Goal: Task Accomplishment & Management: Complete application form

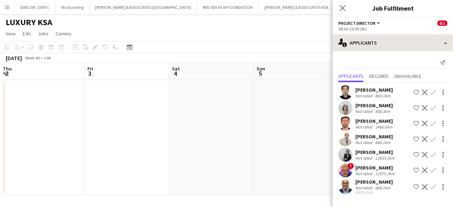
scroll to position [0, 278]
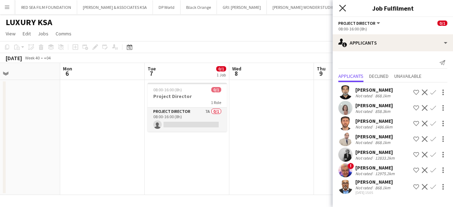
click at [340, 8] on icon "Close pop-in" at bounding box center [342, 8] width 7 height 7
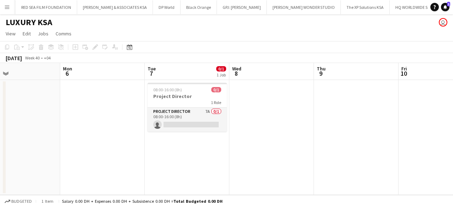
click at [11, 8] on button "Menu" at bounding box center [7, 7] width 14 height 14
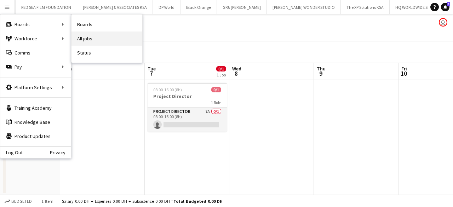
click at [95, 42] on link "All jobs" at bounding box center [107, 39] width 71 height 14
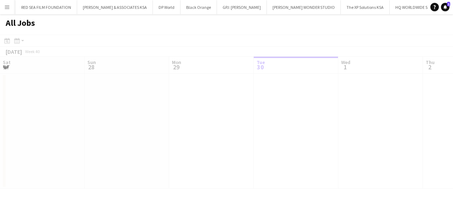
scroll to position [0, 169]
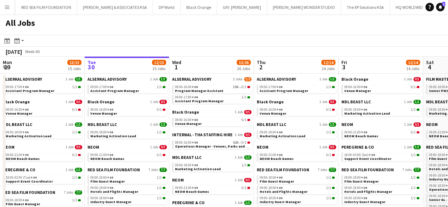
click at [4, 5] on button "Menu" at bounding box center [7, 7] width 14 height 14
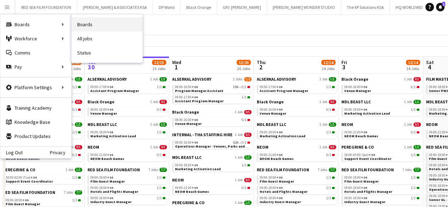
click at [90, 27] on link "Boards" at bounding box center [107, 24] width 71 height 14
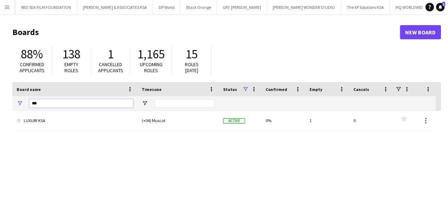
drag, startPoint x: 72, startPoint y: 105, endPoint x: 5, endPoint y: 102, distance: 67.0
click at [5, 102] on main "Boards New Board 88% Confirmed applicants 138 Empty roles 1 Cancelled applicant…" at bounding box center [224, 142] width 448 height 256
click at [108, 104] on input "*****" at bounding box center [81, 103] width 104 height 8
drag, startPoint x: 68, startPoint y: 104, endPoint x: 16, endPoint y: 103, distance: 52.1
click at [19, 104] on div "*****" at bounding box center [74, 103] width 125 height 14
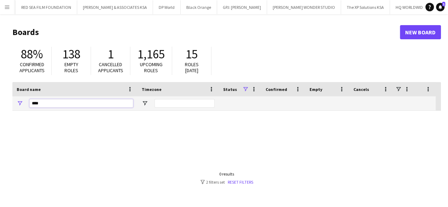
type input "****"
click at [242, 178] on div "0 results filter-1 2 filters set Reset filters" at bounding box center [226, 177] width 53 height 13
click at [242, 180] on link "Reset filters" at bounding box center [240, 182] width 25 height 5
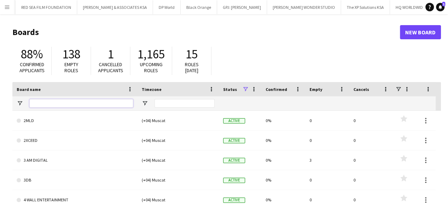
click at [108, 105] on input "Board name Filter Input" at bounding box center [81, 103] width 104 height 8
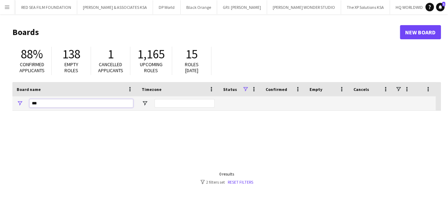
type input "***"
click at [424, 34] on link "New Board" at bounding box center [420, 32] width 41 height 14
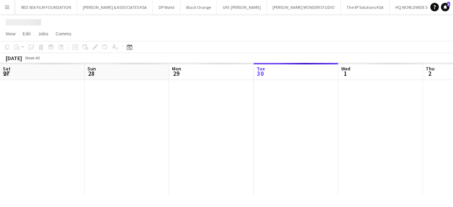
scroll to position [0, 169]
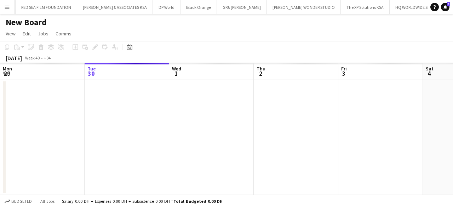
scroll to position [0, 221]
click at [38, 24] on h1 "New Board" at bounding box center [26, 22] width 41 height 11
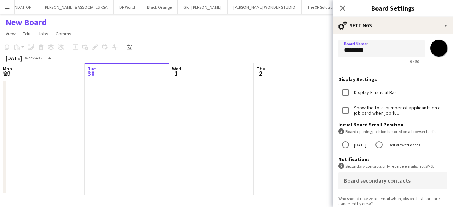
drag, startPoint x: 380, startPoint y: 51, endPoint x: 331, endPoint y: 52, distance: 48.2
click at [331, 52] on body "Menu Boards Boards Boards All jobs Status Workforce Workforce My Workforce Recr…" at bounding box center [226, 103] width 453 height 207
click at [300, 36] on app-page-menu "View Day view expanded Day view collapsed Month view Date picker Jump to [DATE]…" at bounding box center [226, 34] width 453 height 13
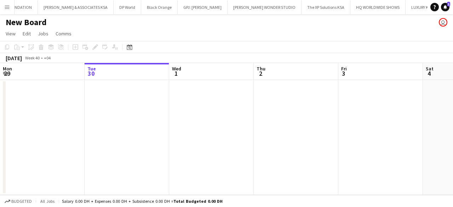
click at [23, 22] on h1 "New Board" at bounding box center [26, 22] width 41 height 11
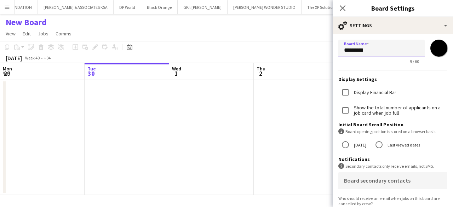
drag, startPoint x: 375, startPoint y: 49, endPoint x: 301, endPoint y: 50, distance: 74.7
click at [301, 50] on body "Menu Boards Boards Boards All jobs Status Workforce Workforce My Workforce Recr…" at bounding box center [226, 103] width 453 height 207
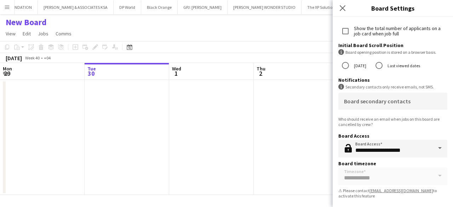
scroll to position [0, 0]
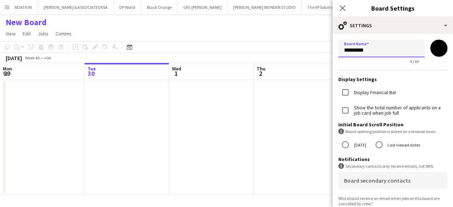
type input "*********"
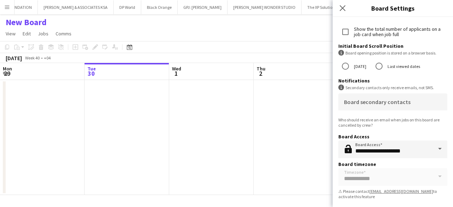
scroll to position [80, 0]
click at [345, 10] on icon at bounding box center [342, 8] width 7 height 7
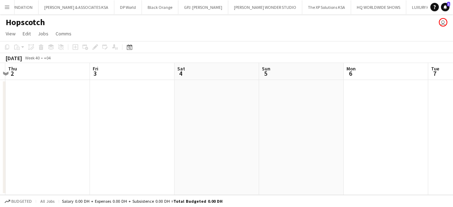
scroll to position [0, 250]
drag, startPoint x: 301, startPoint y: 141, endPoint x: 52, endPoint y: 143, distance: 249.7
click at [52, 143] on app-calendar-viewport "Mon 29 Tue 30 Wed 1 Thu 2 Fri 3 Sat 4 Sun 5 Mon 6 Tue 7 Wed 8 Thu 9" at bounding box center [226, 129] width 453 height 132
click at [356, 91] on app-date-cell at bounding box center [385, 137] width 85 height 115
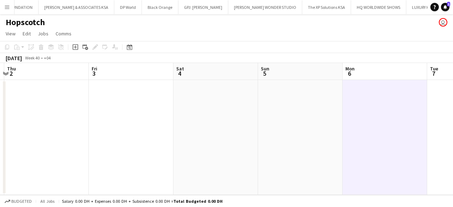
click at [364, 126] on app-date-cell at bounding box center [385, 137] width 85 height 115
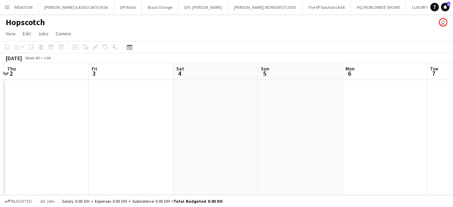
click at [360, 119] on app-date-cell at bounding box center [385, 137] width 85 height 115
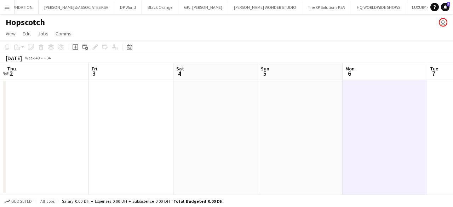
scroll to position [0, 249]
click at [94, 47] on div "Add job Add linked Job Edit Edit linked Job Applicants" at bounding box center [92, 47] width 54 height 8
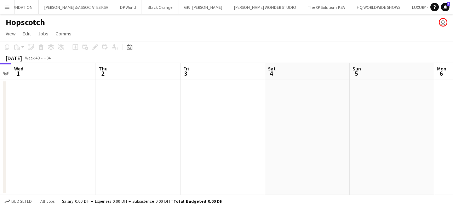
scroll to position [0, 188]
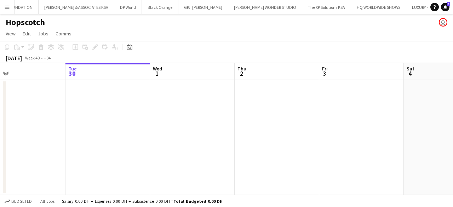
drag, startPoint x: 123, startPoint y: 114, endPoint x: 351, endPoint y: 118, distance: 228.8
click at [351, 118] on app-calendar-viewport "Sat 27 Sun 28 Mon 29 Tue 30 Wed 1 Thu 2 Fri 3 Sat 4 Sun 5 Mon 6 Tue 7" at bounding box center [226, 129] width 453 height 132
click at [189, 118] on app-date-cell at bounding box center [192, 137] width 85 height 115
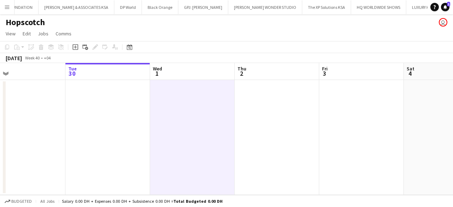
click at [153, 112] on app-date-cell at bounding box center [192, 137] width 85 height 115
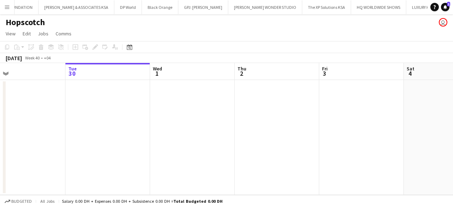
click at [123, 109] on app-date-cell at bounding box center [108, 137] width 85 height 115
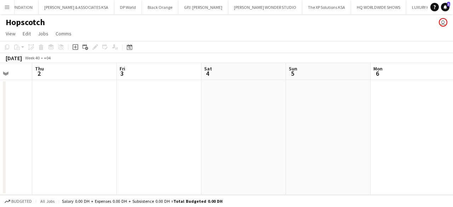
scroll to position [0, 229]
drag, startPoint x: 288, startPoint y: 109, endPoint x: 79, endPoint y: 109, distance: 209.6
click at [79, 109] on app-calendar-viewport "Mon 29 Tue 30 Wed 1 Thu 2 Fri 3 Sat 4 Sun 5 Mon 6 Tue 7 Wed 8 Thu 9" at bounding box center [226, 129] width 453 height 132
click at [380, 111] on app-date-cell at bounding box center [406, 137] width 85 height 115
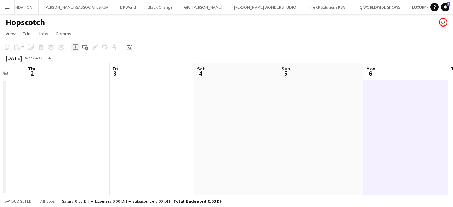
click at [76, 45] on icon at bounding box center [76, 47] width 6 height 6
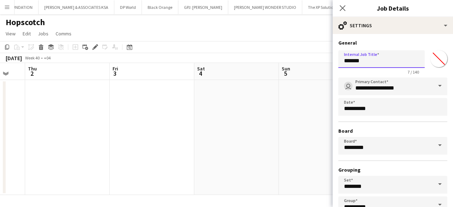
drag, startPoint x: 335, startPoint y: 63, endPoint x: 262, endPoint y: 63, distance: 73.0
click at [262, 63] on body "Menu Boards Boards Boards All jobs Status Workforce Workforce My Workforce Recr…" at bounding box center [226, 103] width 453 height 207
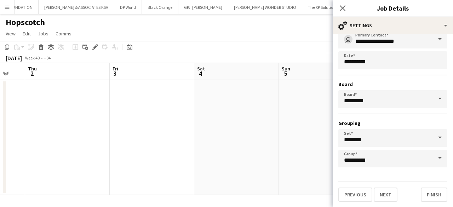
scroll to position [47, 0]
type input "**********"
click at [387, 204] on div "**********" at bounding box center [393, 97] width 120 height 220
click at [386, 199] on button "Next" at bounding box center [386, 195] width 24 height 14
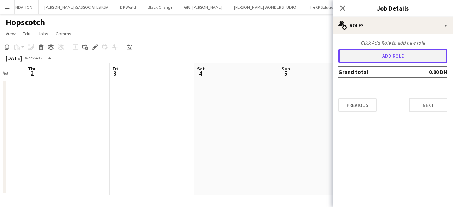
click at [370, 59] on button "Add role" at bounding box center [393, 56] width 109 height 14
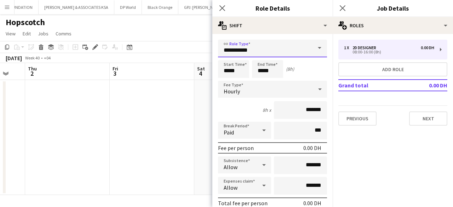
click at [283, 51] on input "**********" at bounding box center [272, 49] width 109 height 18
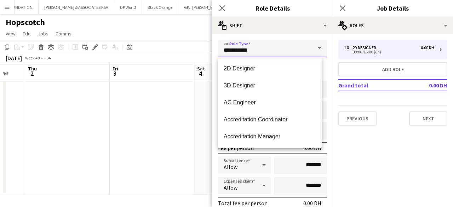
drag, startPoint x: 236, startPoint y: 51, endPoint x: 189, endPoint y: 51, distance: 47.1
click at [189, 51] on body "Menu Boards Boards Boards All jobs Status Workforce Workforce My Workforce Recr…" at bounding box center [226, 103] width 453 height 207
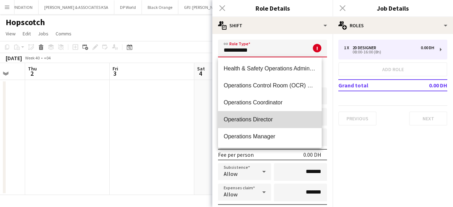
click at [271, 125] on mat-option "Operations Director" at bounding box center [270, 119] width 104 height 17
type input "**********"
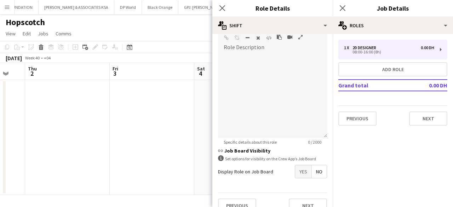
scroll to position [236, 0]
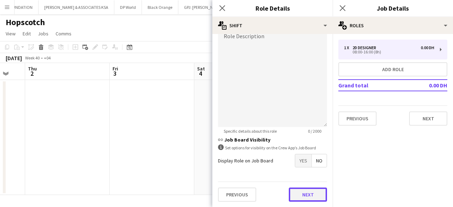
click at [301, 193] on button "Next" at bounding box center [308, 195] width 38 height 14
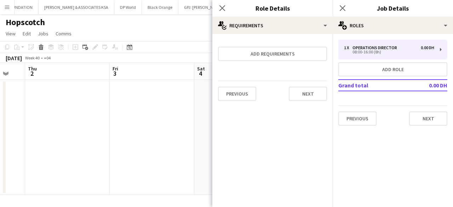
scroll to position [0, 0]
click at [307, 96] on button "Next" at bounding box center [308, 94] width 38 height 14
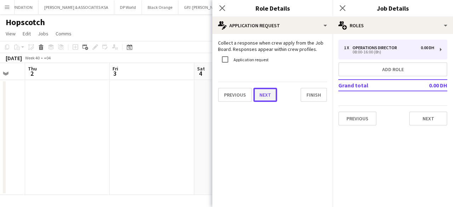
click at [268, 95] on button "Next" at bounding box center [266, 95] width 24 height 14
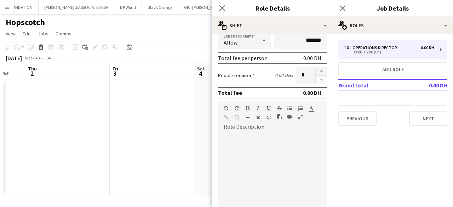
scroll to position [177, 0]
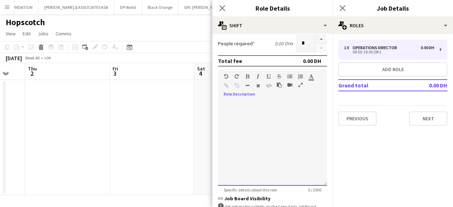
click at [271, 100] on div at bounding box center [272, 141] width 109 height 90
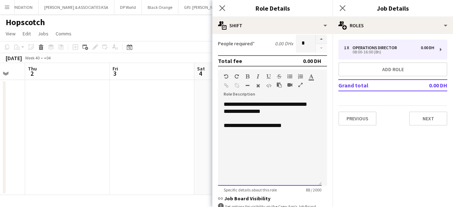
click at [302, 123] on div "**********" at bounding box center [270, 143] width 104 height 85
click at [302, 129] on div "**********" at bounding box center [270, 143] width 104 height 85
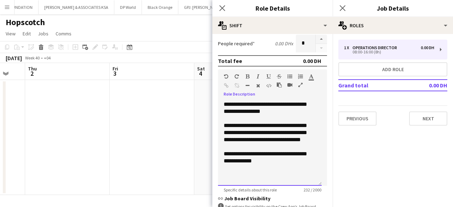
drag, startPoint x: 278, startPoint y: 172, endPoint x: 276, endPoint y: 169, distance: 4.0
click at [278, 172] on div "**********" at bounding box center [270, 143] width 104 height 85
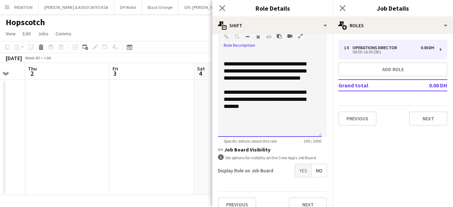
scroll to position [236, 0]
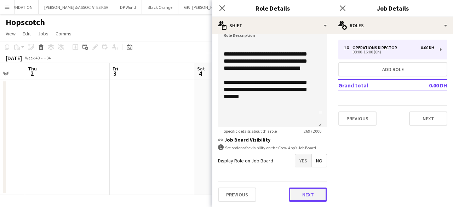
click at [293, 193] on button "Next" at bounding box center [308, 195] width 38 height 14
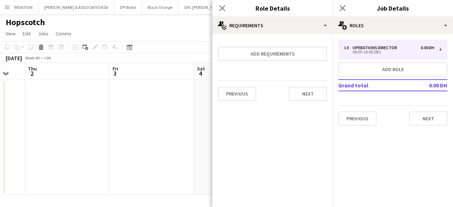
scroll to position [0, 0]
click at [307, 90] on button "Next" at bounding box center [308, 94] width 38 height 14
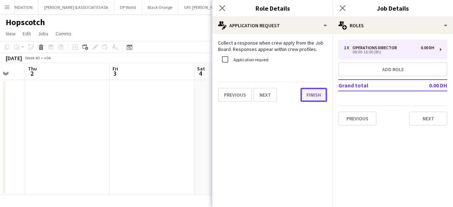
click at [307, 92] on button "Finish" at bounding box center [314, 95] width 27 height 14
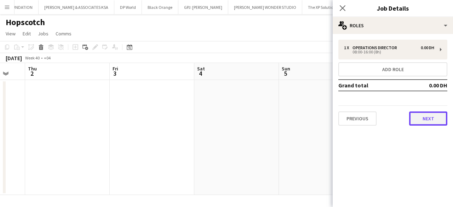
click at [420, 116] on button "Next" at bounding box center [428, 119] width 38 height 14
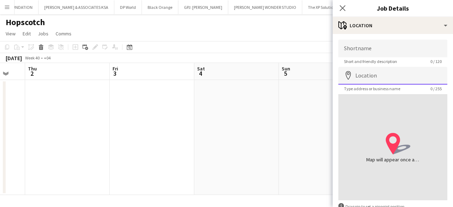
click at [399, 83] on input "Location" at bounding box center [393, 76] width 109 height 18
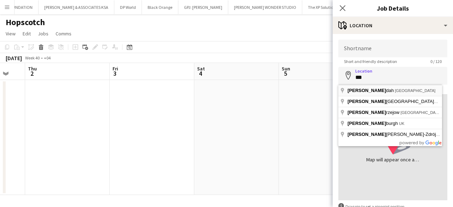
type input "**********"
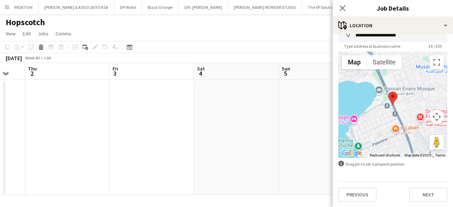
scroll to position [43, 0]
click at [427, 194] on button "Next" at bounding box center [428, 194] width 38 height 14
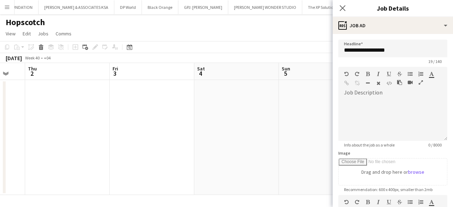
scroll to position [0, 0]
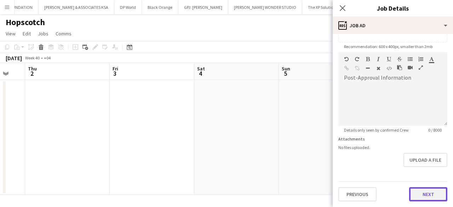
click at [416, 164] on form "**********" at bounding box center [393, 49] width 120 height 305
click at [419, 190] on button "Next" at bounding box center [428, 195] width 38 height 14
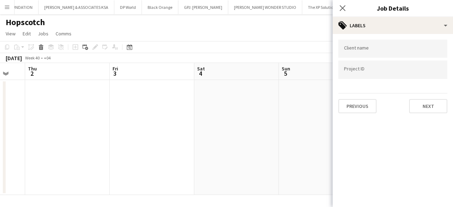
click at [419, 116] on div "Client name Project ID Previous Next" at bounding box center [393, 76] width 120 height 85
click at [418, 111] on button "Next" at bounding box center [428, 106] width 38 height 14
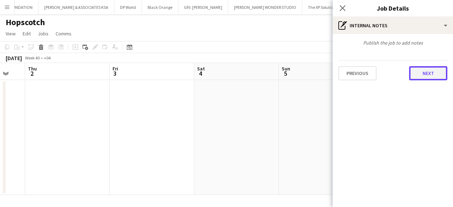
click at [423, 76] on button "Next" at bounding box center [428, 73] width 38 height 14
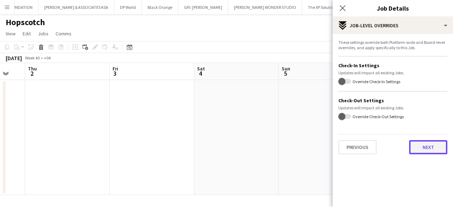
click at [412, 149] on button "Next" at bounding box center [428, 147] width 38 height 14
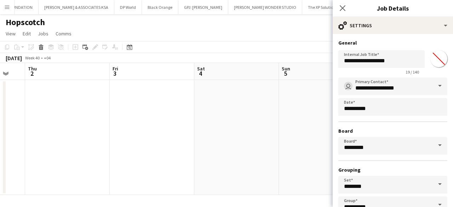
scroll to position [47, 0]
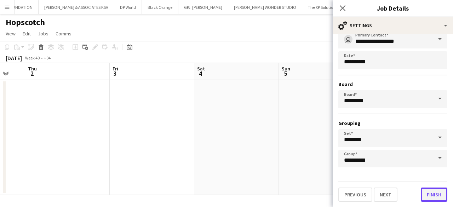
click at [425, 196] on button "Finish" at bounding box center [434, 195] width 27 height 14
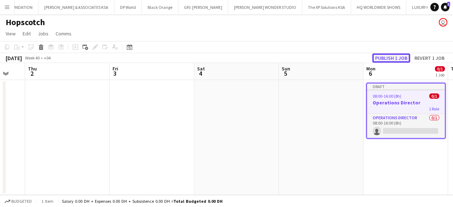
click at [394, 58] on button "Publish 1 job" at bounding box center [392, 57] width 38 height 9
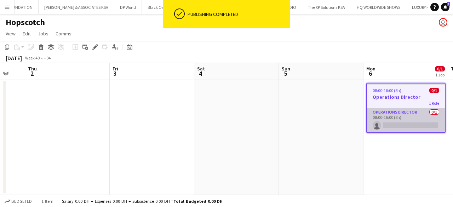
click at [387, 112] on app-card-role "Operations Director 0/1 08:00-16:00 (8h) single-neutral-actions" at bounding box center [406, 120] width 78 height 24
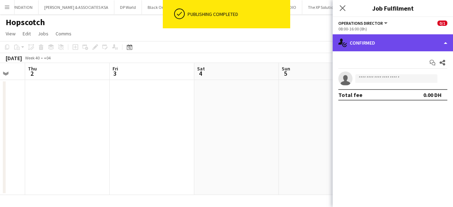
click at [384, 50] on div "single-neutral-actions-check-2 Confirmed" at bounding box center [393, 42] width 120 height 17
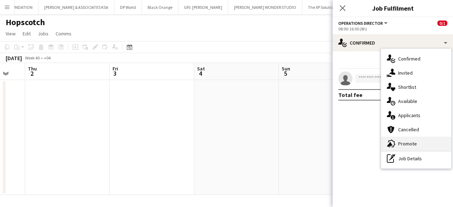
click at [408, 146] on span "Promote" at bounding box center [407, 144] width 19 height 6
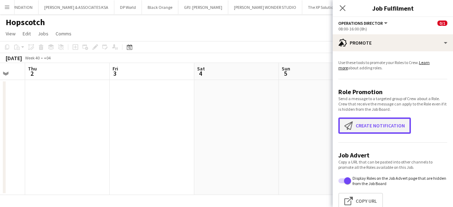
click at [392, 127] on button "Create notification Create notification" at bounding box center [375, 126] width 73 height 16
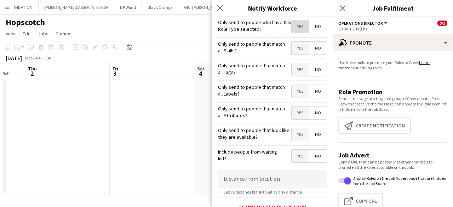
click at [297, 27] on span "Yes" at bounding box center [300, 26] width 17 height 13
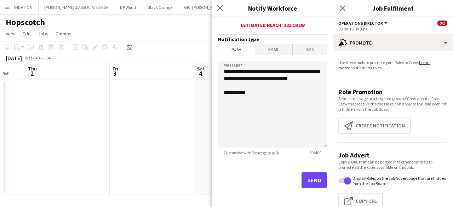
scroll to position [183, 0]
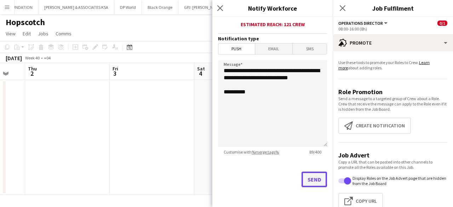
click at [302, 180] on button "Send" at bounding box center [314, 180] width 25 height 16
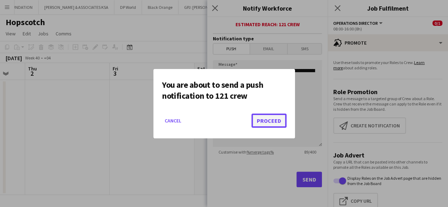
click at [282, 122] on button "Proceed" at bounding box center [268, 121] width 35 height 14
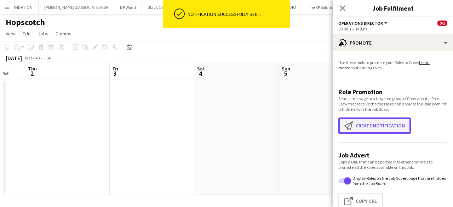
click at [370, 129] on button "Create notification Create notification" at bounding box center [375, 126] width 73 height 16
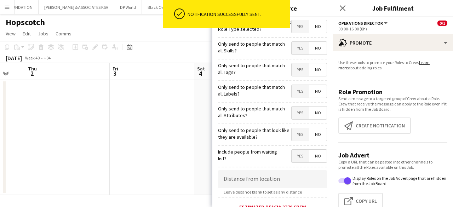
click at [294, 30] on span "Yes" at bounding box center [300, 26] width 17 height 13
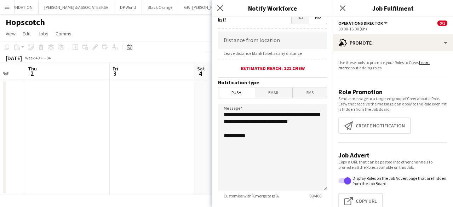
scroll to position [142, 0]
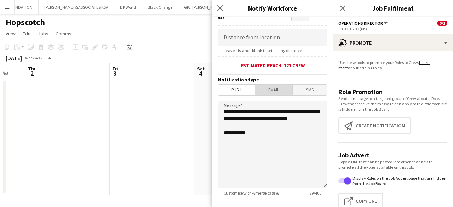
click at [274, 91] on span "Email" at bounding box center [274, 90] width 38 height 11
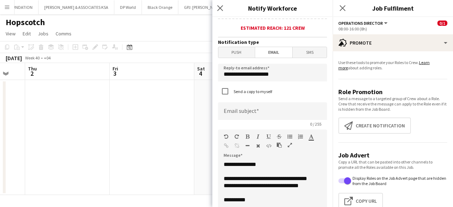
scroll to position [177, 0]
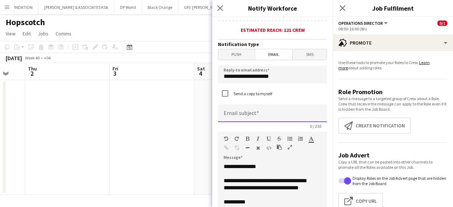
click at [282, 116] on input at bounding box center [272, 113] width 109 height 18
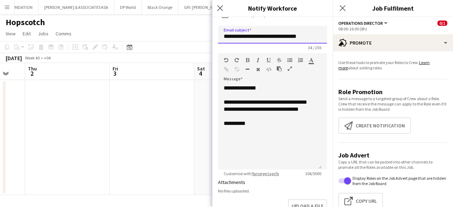
scroll to position [354, 0]
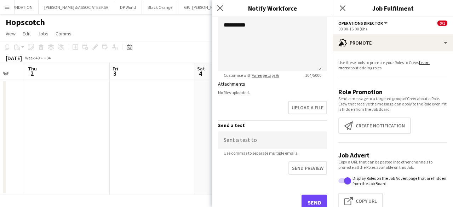
type input "**********"
click at [302, 197] on button "Send" at bounding box center [314, 203] width 25 height 16
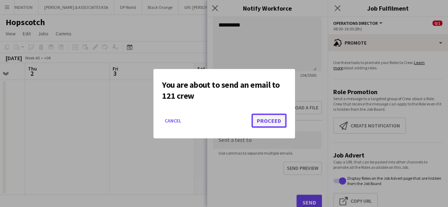
click at [263, 120] on button "Proceed" at bounding box center [268, 121] width 35 height 14
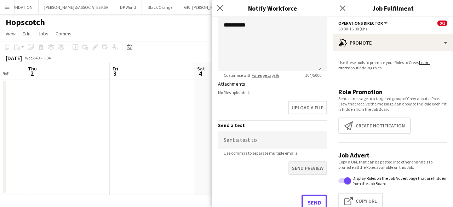
scroll to position [357, 0]
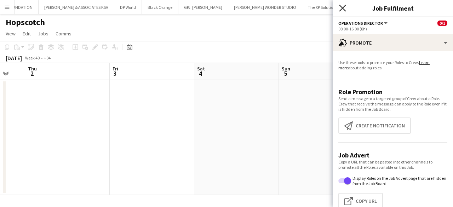
click at [343, 7] on icon "Close pop-in" at bounding box center [342, 8] width 7 height 7
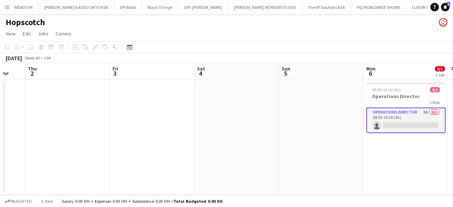
click at [380, 113] on app-card-role "Operations Director 3A 0/1 08:00-16:00 (8h) single-neutral-actions" at bounding box center [406, 120] width 79 height 25
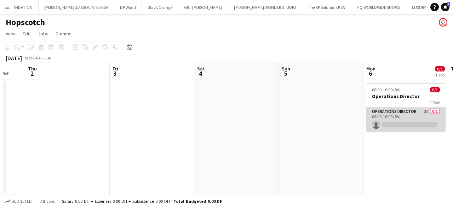
click at [380, 113] on app-card-role "Operations Director 3A 0/1 08:00-16:00 (8h) single-neutral-actions" at bounding box center [406, 120] width 79 height 24
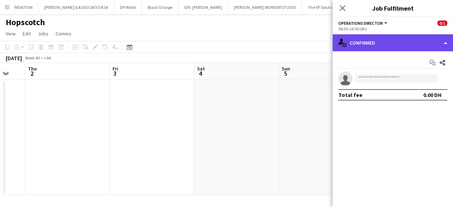
click at [370, 50] on div "single-neutral-actions-check-2 Confirmed" at bounding box center [393, 42] width 120 height 17
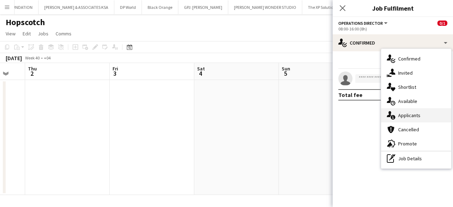
click at [399, 112] on div "single-neutral-actions-information Applicants" at bounding box center [416, 115] width 70 height 14
